Goal: Navigation & Orientation: Find specific page/section

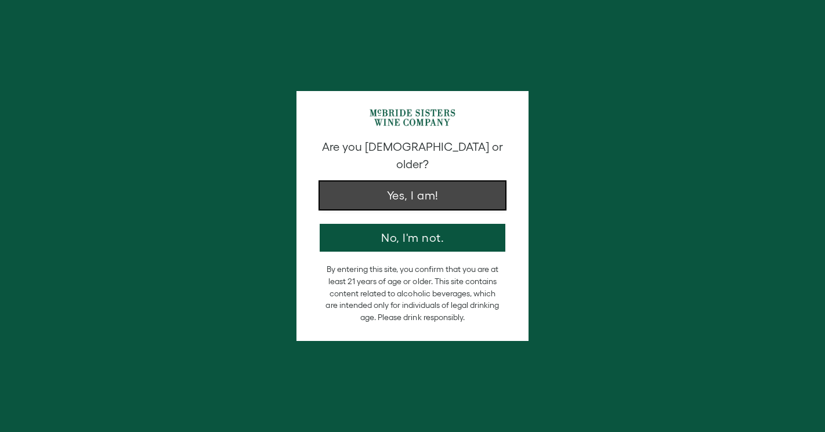
click at [397, 185] on button "Yes, I am!" at bounding box center [413, 196] width 186 height 28
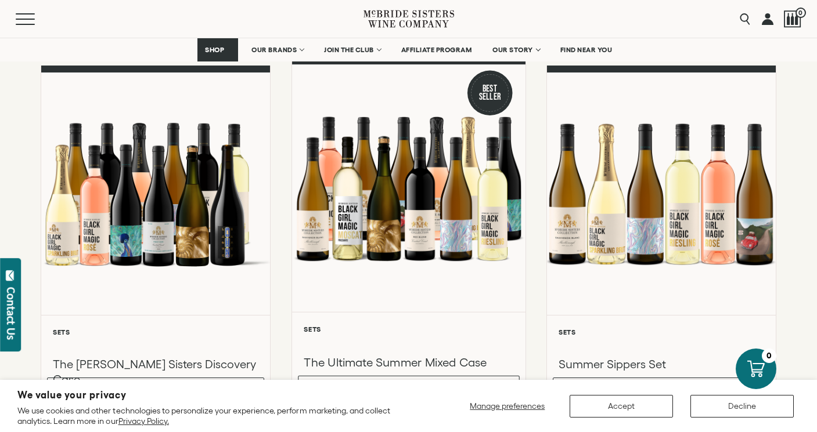
scroll to position [145, 0]
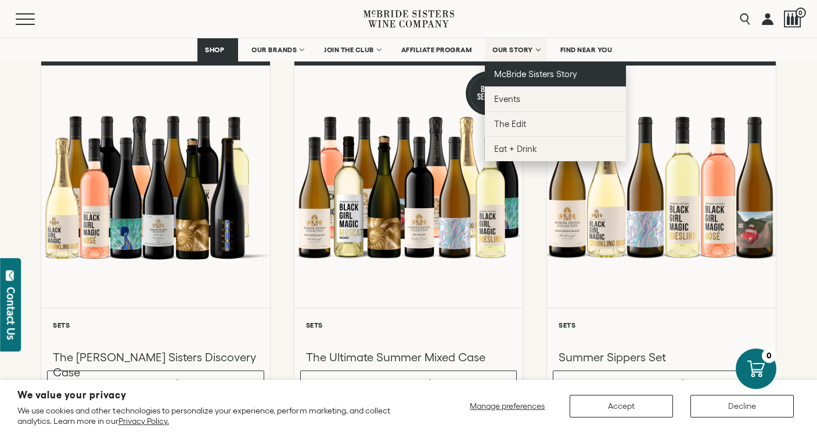
click at [520, 77] on span "McBride Sisters Story" at bounding box center [535, 74] width 83 height 10
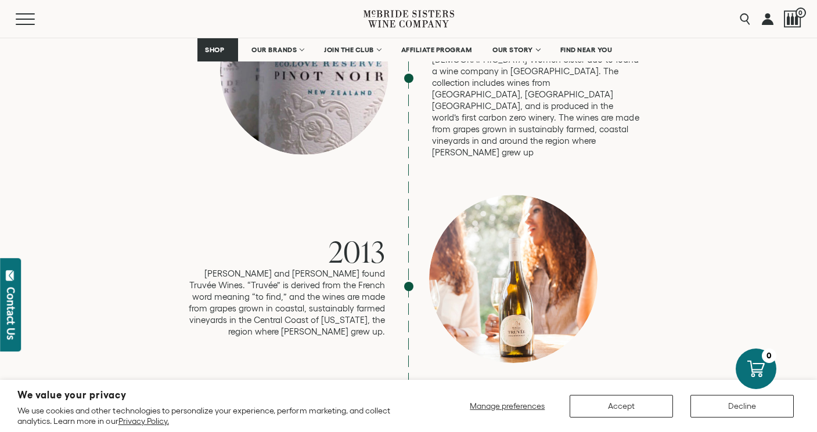
scroll to position [1661, 0]
click at [592, 50] on span "FIND NEAR YOU" at bounding box center [586, 50] width 52 height 8
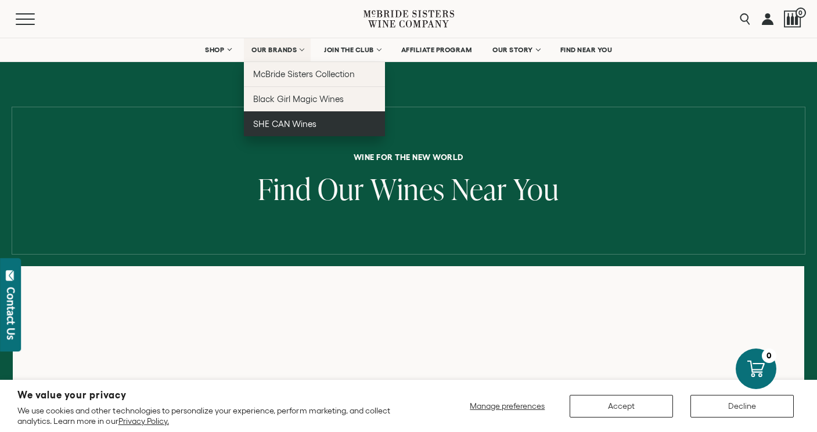
click at [305, 123] on span "SHE CAN Wines" at bounding box center [284, 124] width 63 height 10
